Goal: Information Seeking & Learning: Learn about a topic

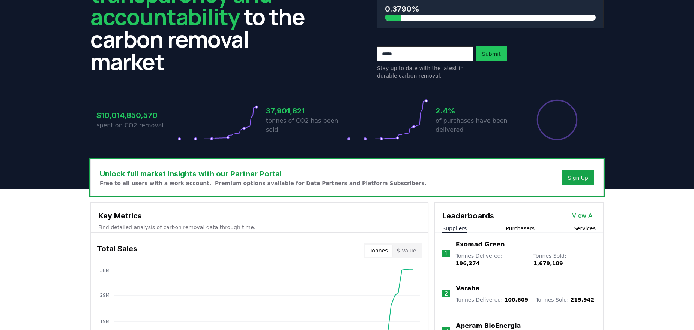
scroll to position [218, 0]
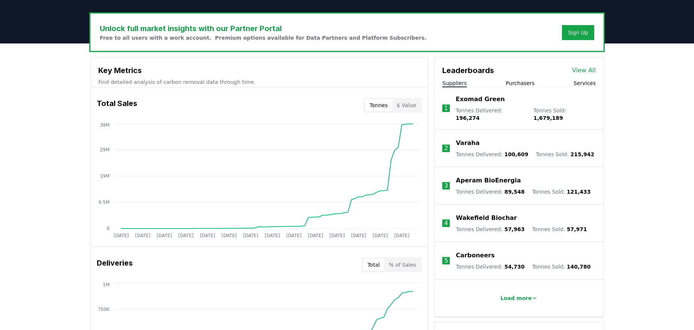
click at [518, 84] on button "Purchasers" at bounding box center [519, 82] width 29 height 7
click at [455, 84] on button "Suppliers" at bounding box center [454, 82] width 24 height 7
click at [522, 295] on p "Load more" at bounding box center [515, 298] width 31 height 7
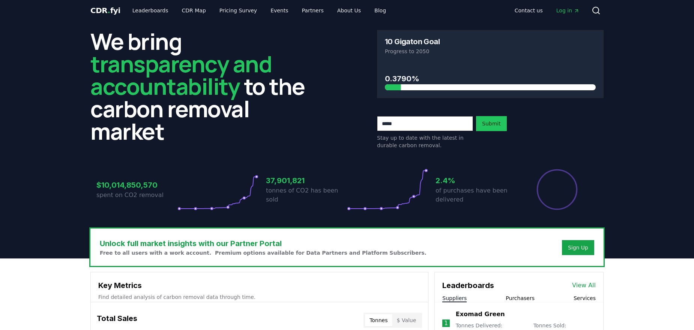
scroll to position [0, 0]
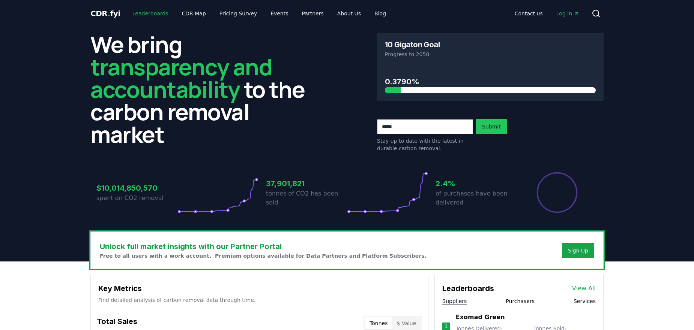
click at [139, 14] on link "Leaderboards" at bounding box center [150, 13] width 48 height 13
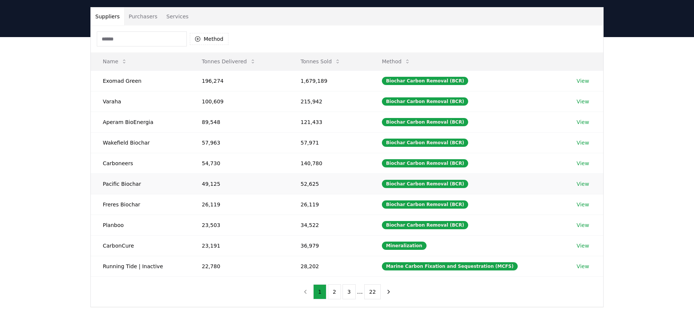
scroll to position [51, 0]
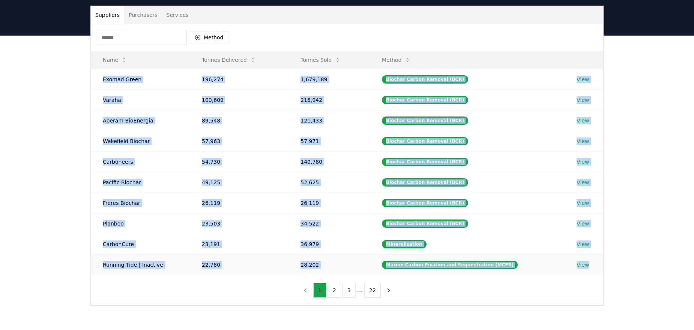
drag, startPoint x: 102, startPoint y: 79, endPoint x: 591, endPoint y: 270, distance: 524.5
click at [591, 270] on tbody "Exomad Green 196,274 1,679,189 Biochar Carbon Removal (BCR) View Varaha 100,609…" at bounding box center [347, 172] width 512 height 206
copy tbody "Exomad Green 196,274 1,679,189 Biochar Carbon Removal (BCR) View Varaha 100,609…"
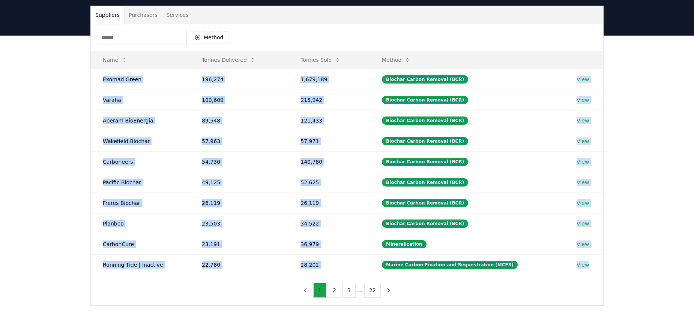
click at [143, 15] on button "Purchasers" at bounding box center [143, 15] width 38 height 18
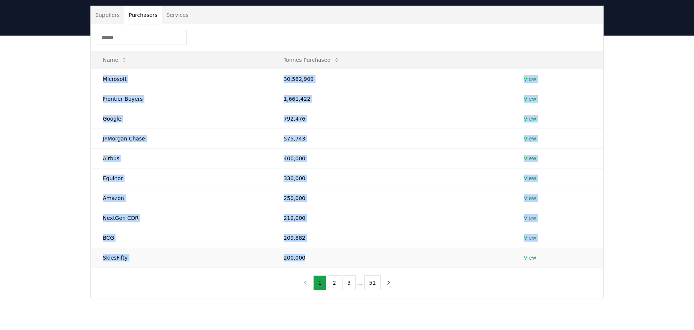
drag, startPoint x: 105, startPoint y: 78, endPoint x: 337, endPoint y: 261, distance: 296.0
click at [337, 261] on tbody "Microsoft 30,582,909 View Frontier Buyers 1,661,422 View Google 792,476 View JP…" at bounding box center [347, 168] width 512 height 199
copy tbody "Microsoft 30,582,909 View Frontier Buyers 1,661,422 View Google 792,476 View JP…"
click at [105, 17] on button "Suppliers" at bounding box center [107, 15] width 33 height 18
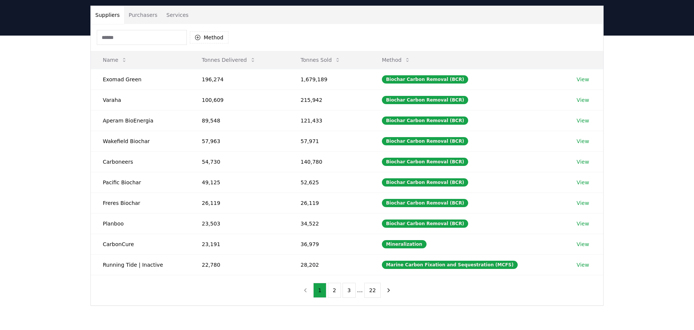
click at [653, 165] on div "Suppliers Purchasers Services Method Name Tonnes Delivered Tonnes Sold Method E…" at bounding box center [347, 186] width 694 height 300
